Goal: Transaction & Acquisition: Purchase product/service

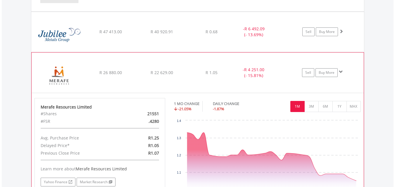
scroll to position [469, 0]
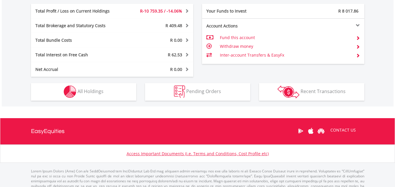
scroll to position [292, 0]
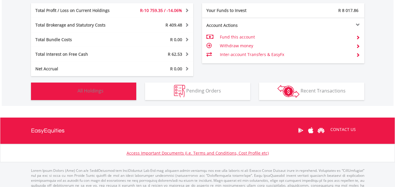
click at [91, 89] on span "All Holdings" at bounding box center [90, 91] width 26 height 6
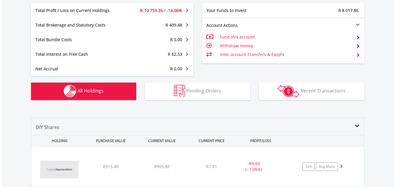
scroll to position [410, 0]
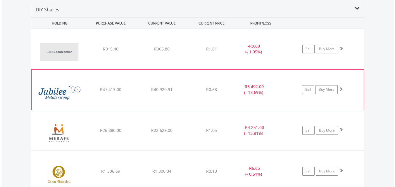
click at [119, 69] on div "﻿ Jubilee Metals Group PLC R47 413.00 R40 920.91 R0.68 - R6 492.09 (- 13.69%) S…" at bounding box center [197, 49] width 333 height 40
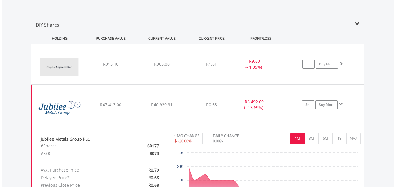
scroll to position [381, 0]
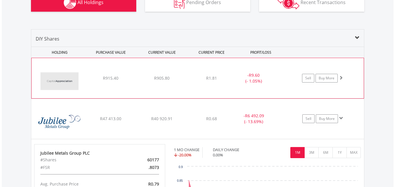
click at [97, 77] on div "R915.40" at bounding box center [111, 78] width 50 height 6
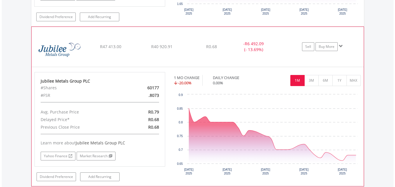
scroll to position [586, 0]
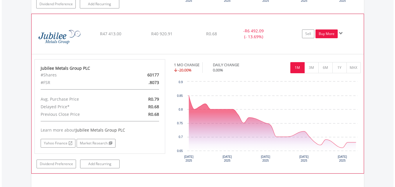
click at [325, 34] on link "Buy More" at bounding box center [327, 34] width 22 height 9
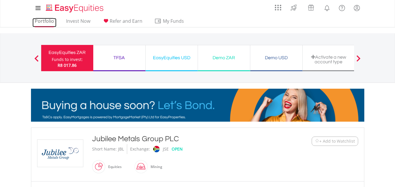
click at [44, 20] on link "Portfolio" at bounding box center [44, 22] width 24 height 9
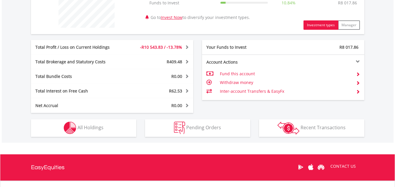
scroll to position [263, 0]
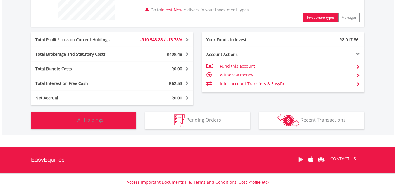
click at [98, 118] on span "All Holdings" at bounding box center [90, 120] width 26 height 6
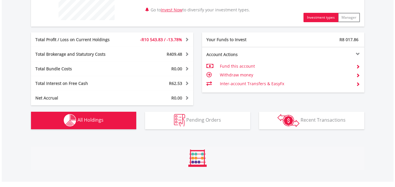
scroll to position [410, 0]
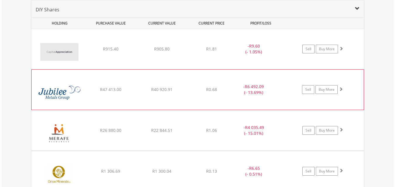
click at [98, 69] on div "﻿ Jubilee Metals Group PLC R47 413.00 R40 920.91 R0.68 - R6 492.09 (- 13.69%) S…" at bounding box center [197, 49] width 333 height 40
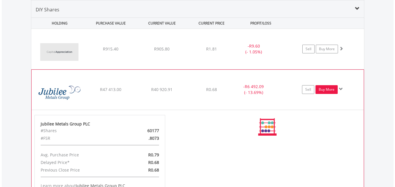
click at [326, 89] on link "Buy More" at bounding box center [327, 89] width 22 height 9
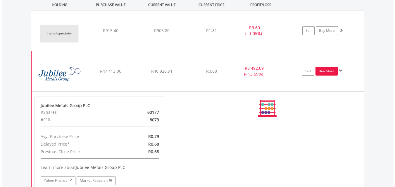
scroll to position [440, 0]
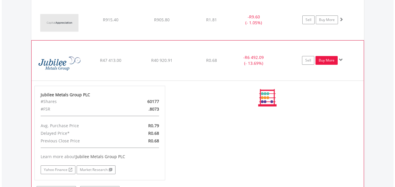
click at [324, 59] on link "Buy More" at bounding box center [327, 60] width 22 height 9
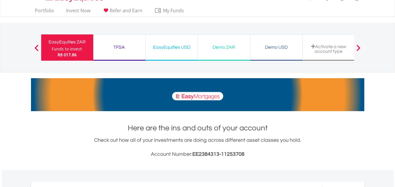
scroll to position [0, 0]
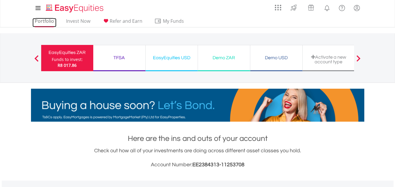
click at [46, 21] on link "Portfolio" at bounding box center [44, 22] width 24 height 9
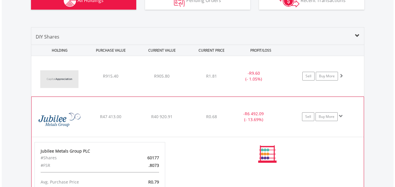
scroll to position [380, 0]
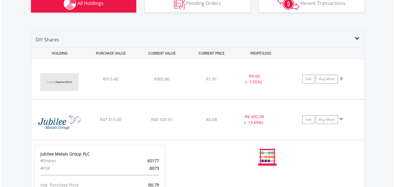
click at [373, 44] on div "Value View Share View DIY Shares HOLDING PURCHASE VALUE CURRENT VALUE CURRENT P…" at bounding box center [198, 185] width 392 height 335
click at [380, 54] on div "Value View Share View DIY Shares HOLDING PURCHASE VALUE CURRENT VALUE CURRENT P…" at bounding box center [198, 185] width 392 height 335
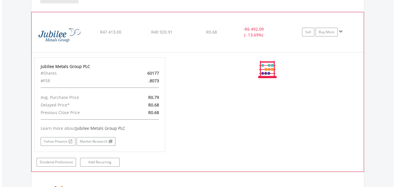
scroll to position [497, 0]
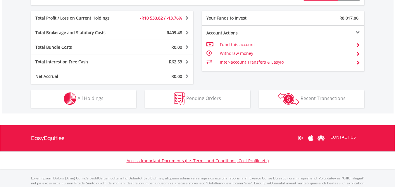
scroll to position [292, 0]
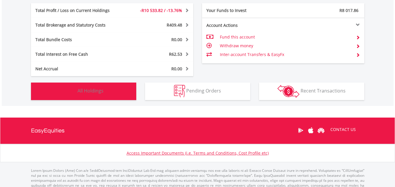
click at [102, 92] on span "All Holdings" at bounding box center [90, 91] width 26 height 6
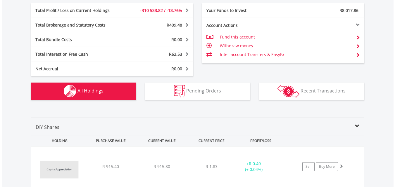
scroll to position [410, 0]
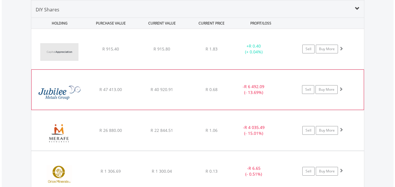
click at [102, 52] on span "R 47 413.00" at bounding box center [110, 49] width 17 height 6
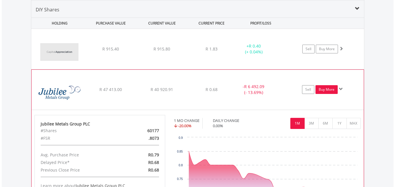
click at [327, 91] on link "Buy More" at bounding box center [327, 89] width 22 height 9
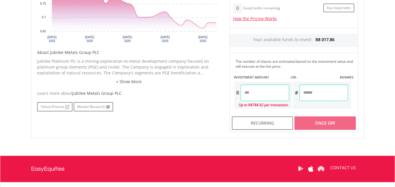
scroll to position [263, 0]
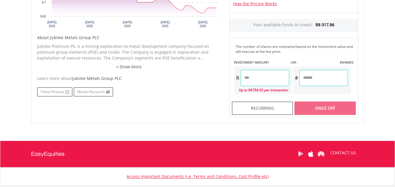
click at [321, 77] on input "number" at bounding box center [323, 78] width 49 height 16
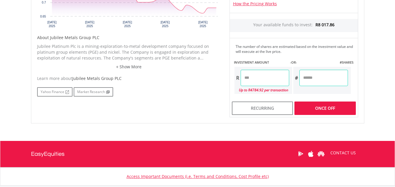
type input "****"
click at [264, 82] on div "Last Updated Price: 15-min. Delay* Price Update Cost: 2 Credits Request A Price…" at bounding box center [293, 21] width 137 height 193
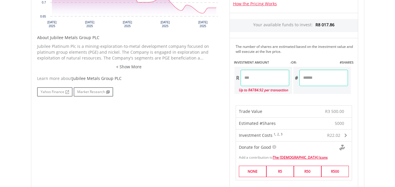
click at [265, 77] on input "*******" at bounding box center [265, 78] width 49 height 16
type input "*"
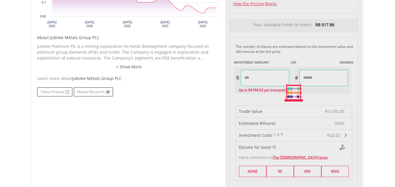
click at [317, 77] on div "Last Updated Price: 15-min. Delay* Price Update Cost: 2 Credits Request A Price…" at bounding box center [293, 93] width 137 height 337
type input "*******"
type input "*********"
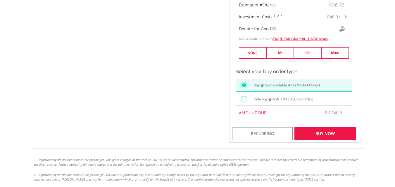
scroll to position [322, 0]
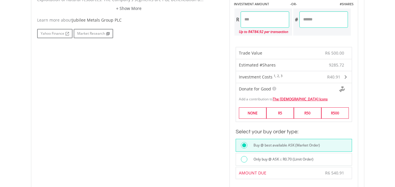
click at [269, 21] on input "*******" at bounding box center [265, 19] width 49 height 16
click at [327, 20] on input "*********" at bounding box center [323, 19] width 49 height 16
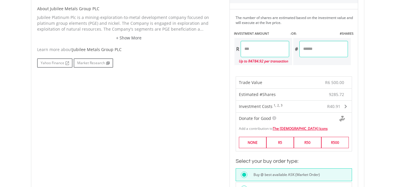
scroll to position [292, 0]
click at [267, 49] on input "*******" at bounding box center [265, 49] width 49 height 16
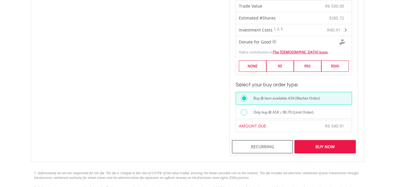
scroll to position [380, 0]
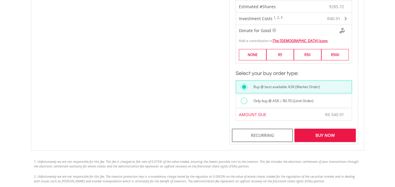
click at [319, 132] on div "Buy Now" at bounding box center [324, 135] width 61 height 13
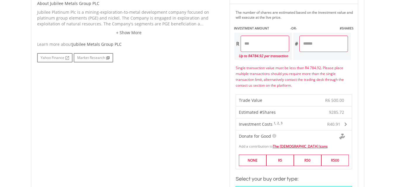
scroll to position [286, 0]
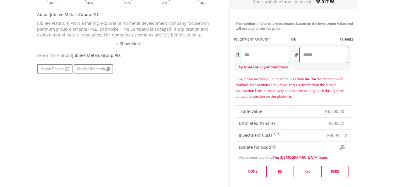
click at [262, 55] on input "*******" at bounding box center [265, 55] width 49 height 16
type input "*"
click at [331, 52] on div "Last Updated Price: 15-min. Delay* Price Update Cost: 2 Credits Request A Price…" at bounding box center [293, 81] width 137 height 360
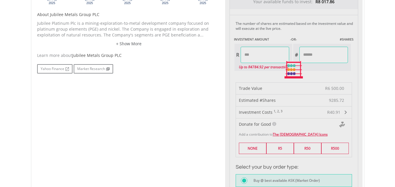
type input "*******"
type input "*********"
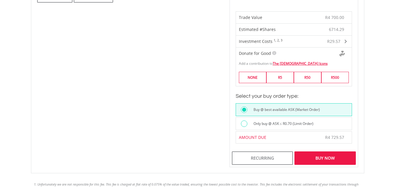
scroll to position [374, 0]
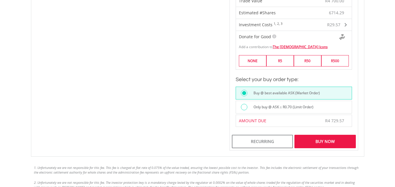
click at [320, 143] on div "Buy Now" at bounding box center [324, 141] width 61 height 13
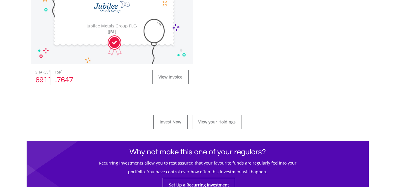
scroll to position [234, 0]
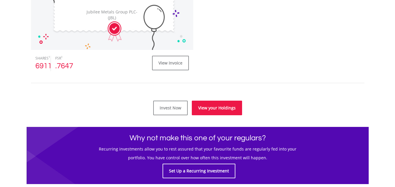
click at [220, 109] on link "View your Holdings" at bounding box center [217, 108] width 50 height 15
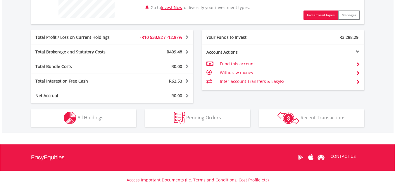
scroll to position [249, 0]
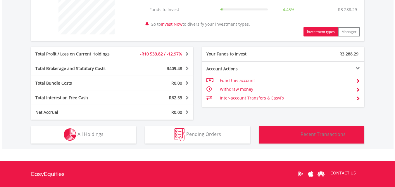
click at [316, 135] on span "Recent Transactions" at bounding box center [323, 134] width 45 height 6
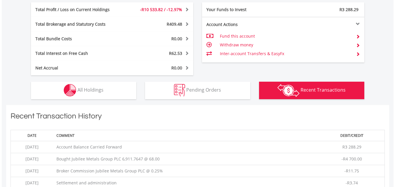
scroll to position [311, 0]
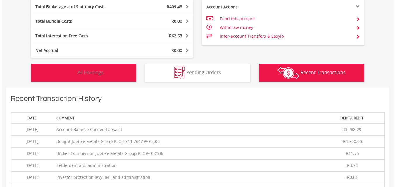
click at [103, 75] on span "All Holdings" at bounding box center [90, 72] width 26 height 6
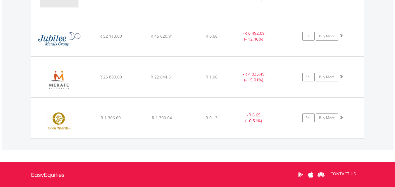
scroll to position [469, 0]
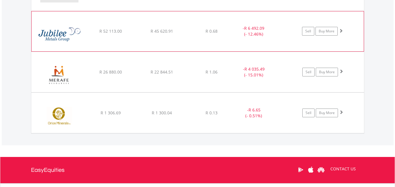
click at [77, 34] on img at bounding box center [60, 34] width 50 height 31
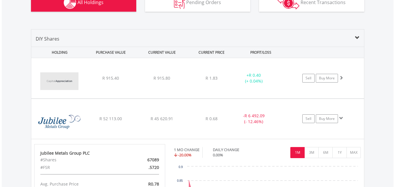
scroll to position [410, 0]
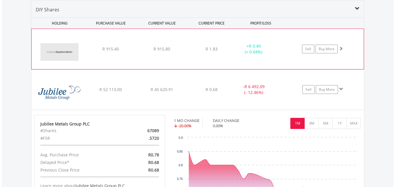
click at [116, 46] on span "R 915.40" at bounding box center [110, 49] width 17 height 6
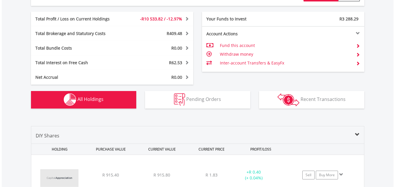
scroll to position [264, 0]
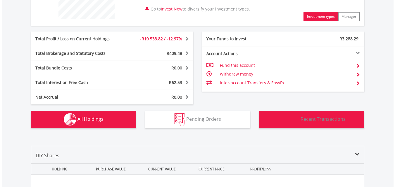
click at [317, 118] on span "Recent Transactions" at bounding box center [323, 119] width 45 height 6
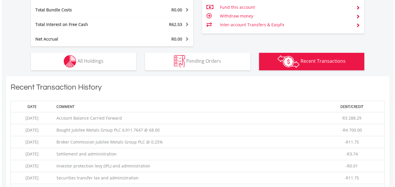
scroll to position [352, 0]
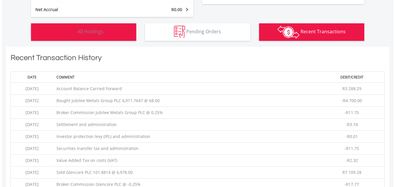
click at [92, 30] on span "All Holdings" at bounding box center [90, 31] width 26 height 6
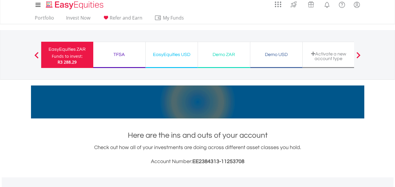
scroll to position [1, 0]
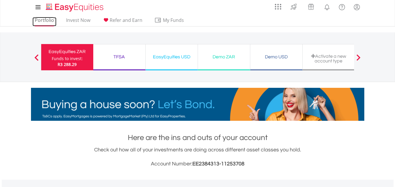
click at [50, 19] on link "Portfolio" at bounding box center [44, 21] width 24 height 9
